Goal: Information Seeking & Learning: Learn about a topic

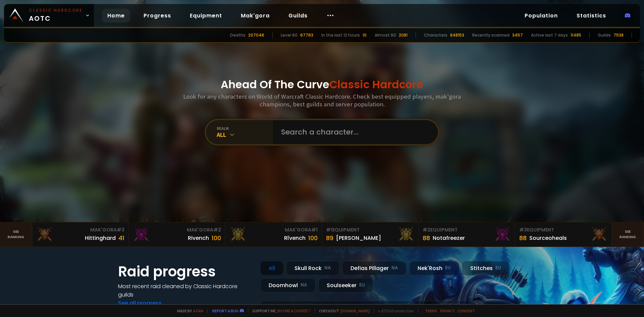
click at [242, 134] on div "All" at bounding box center [245, 135] width 56 height 8
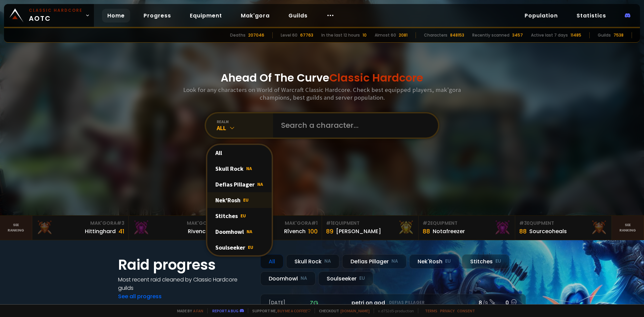
scroll to position [34, 0]
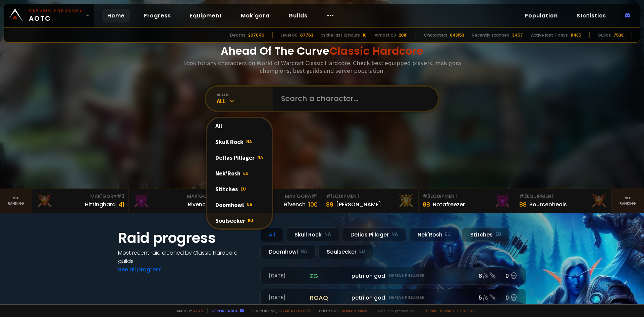
click at [248, 219] on span "EU" at bounding box center [250, 220] width 5 height 6
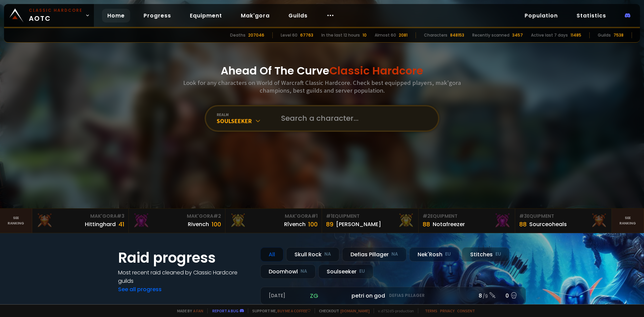
scroll to position [0, 0]
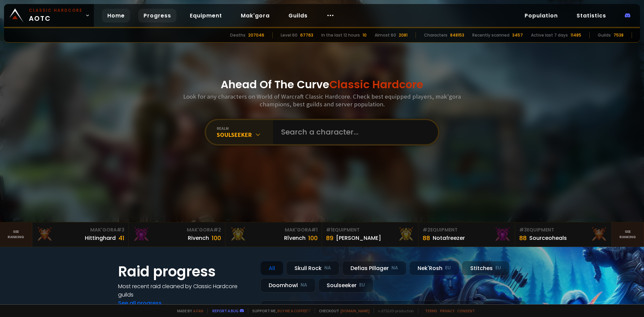
click at [168, 17] on link "Progress" at bounding box center [157, 16] width 38 height 14
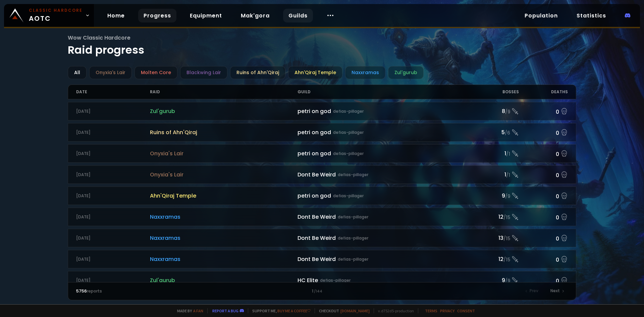
click at [297, 13] on link "Guilds" at bounding box center [298, 16] width 30 height 14
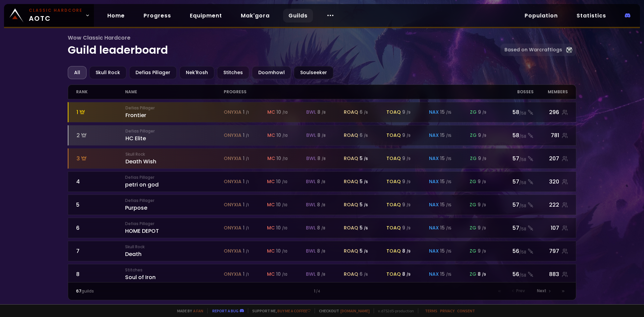
click at [306, 73] on div "Soulseeker" at bounding box center [314, 72] width 40 height 13
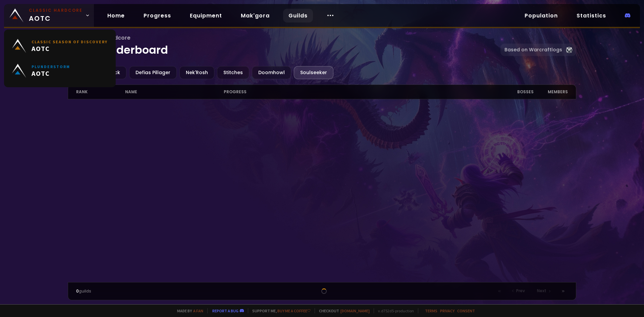
click at [60, 12] on small "Classic Hardcore" at bounding box center [56, 10] width 54 height 6
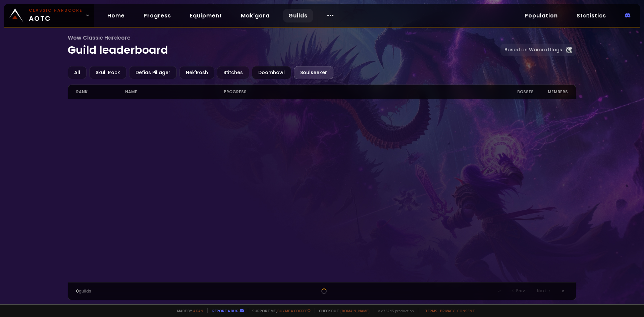
click at [271, 72] on div "Doomhowl" at bounding box center [271, 72] width 39 height 13
click at [301, 70] on div "Soulseeker" at bounding box center [314, 72] width 40 height 13
click at [229, 72] on div "Stitches" at bounding box center [233, 72] width 32 height 13
click at [168, 71] on div "Defias Pillager" at bounding box center [153, 72] width 48 height 13
click at [111, 71] on div "Skull Rock" at bounding box center [107, 72] width 37 height 13
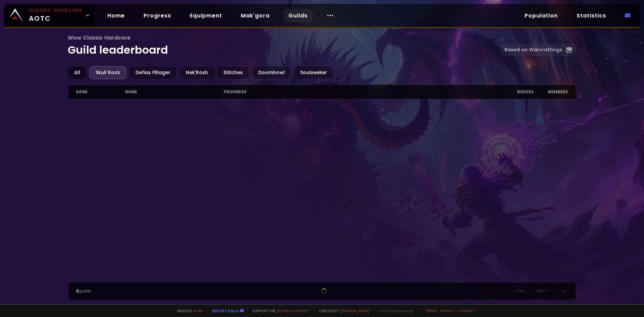
click at [76, 68] on div "All" at bounding box center [77, 72] width 19 height 13
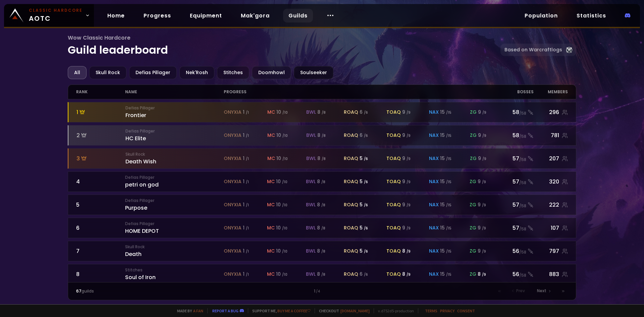
click at [304, 74] on div "Soulseeker" at bounding box center [314, 72] width 40 height 13
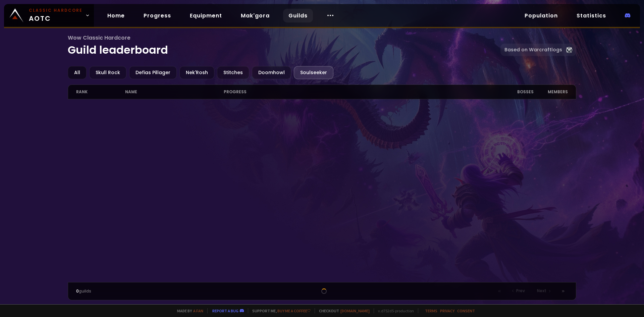
click at [79, 69] on div "All" at bounding box center [77, 72] width 19 height 13
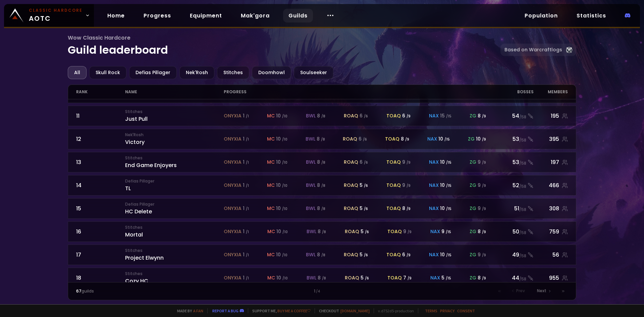
scroll to position [283, 0]
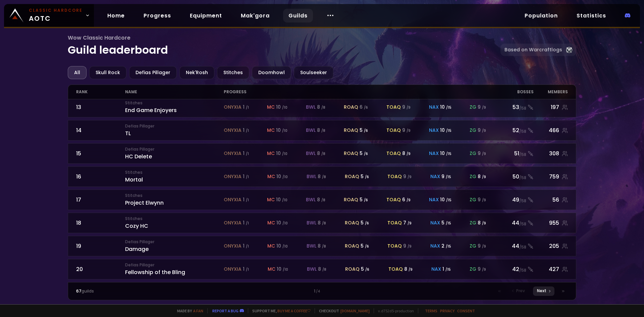
click at [539, 293] on span "Next" at bounding box center [541, 291] width 9 height 6
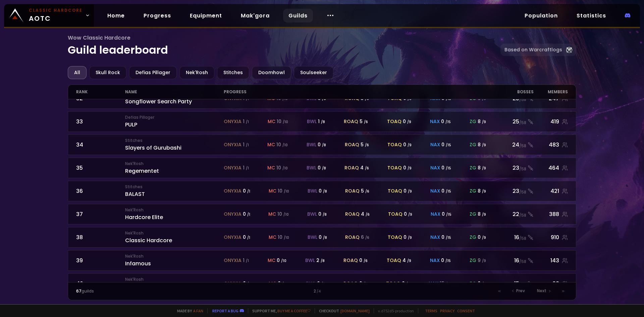
scroll to position [283, 0]
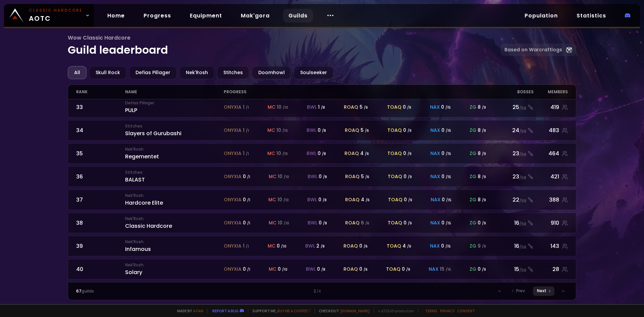
click at [547, 290] on div "Next" at bounding box center [543, 290] width 21 height 9
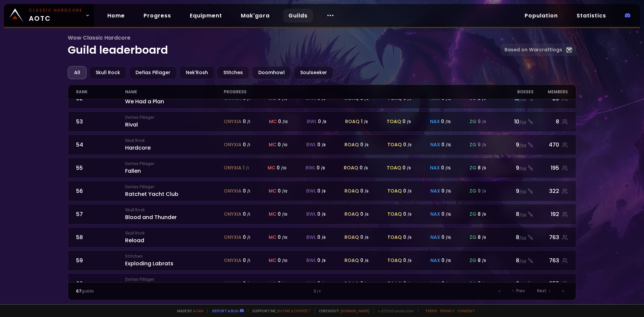
scroll to position [283, 0]
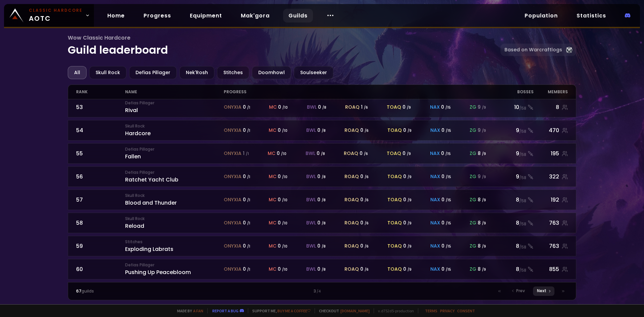
click at [541, 293] on div "Next" at bounding box center [543, 290] width 21 height 9
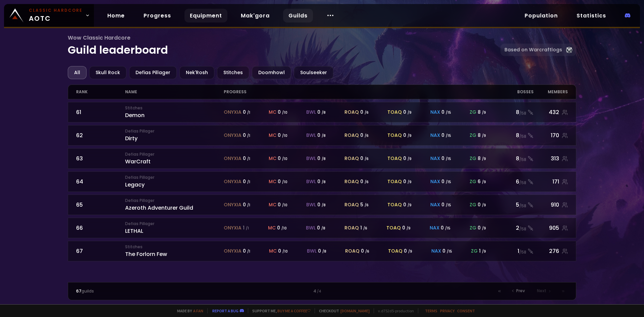
click at [205, 15] on link "Equipment" at bounding box center [205, 16] width 43 height 14
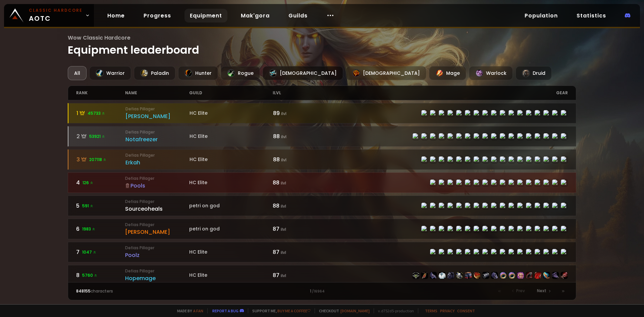
click at [286, 72] on div "[DEMOGRAPHIC_DATA]" at bounding box center [302, 73] width 80 height 14
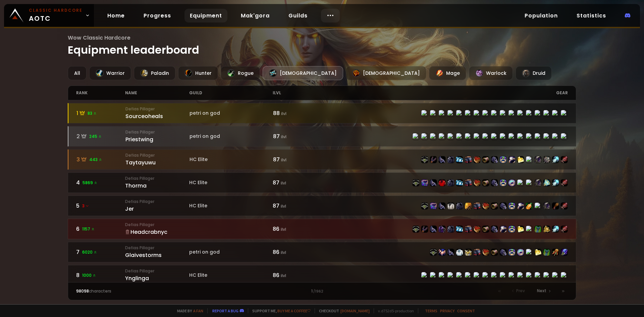
click at [330, 19] on body "Classic Hardcore AOTC Home Progress Equipment Mak'gora Guilds Population Statis…" at bounding box center [322, 158] width 644 height 317
drag, startPoint x: 327, startPoint y: 14, endPoint x: 311, endPoint y: 15, distance: 16.1
click at [327, 14] on icon at bounding box center [330, 15] width 8 height 8
click at [297, 15] on link "Guilds" at bounding box center [298, 16] width 30 height 14
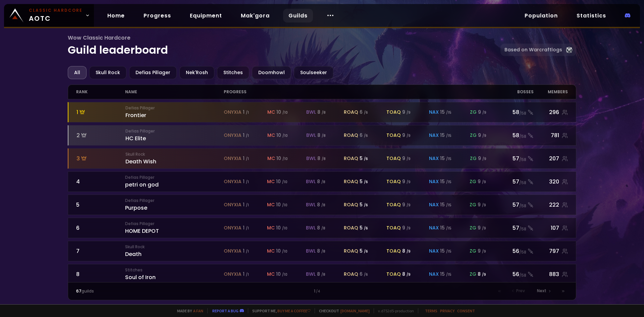
click at [312, 82] on div "All Skull Rock Defias Pillager Nek'Rosh Stitches Doomhowl Soulseeker rank name …" at bounding box center [322, 183] width 509 height 234
click at [311, 77] on div "Soulseeker" at bounding box center [314, 72] width 40 height 13
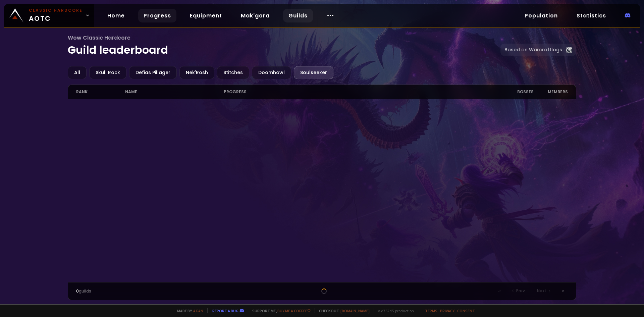
click at [156, 16] on link "Progress" at bounding box center [157, 16] width 38 height 14
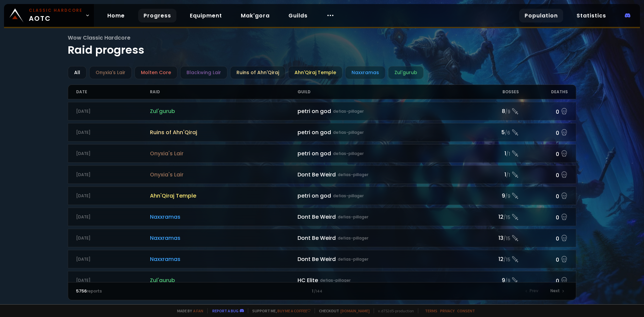
click at [553, 17] on link "Population" at bounding box center [541, 16] width 44 height 14
